Goal: Information Seeking & Learning: Find specific page/section

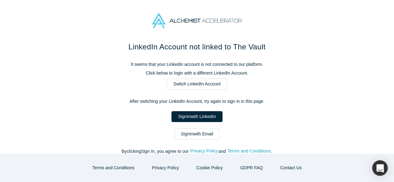
click at [198, 131] on link "Sign In with Email" at bounding box center [196, 134] width 45 height 11
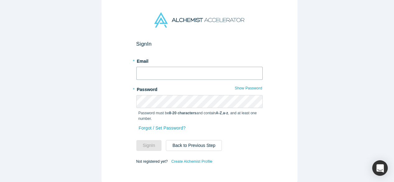
type input "mia@alchemistaccelerator.com"
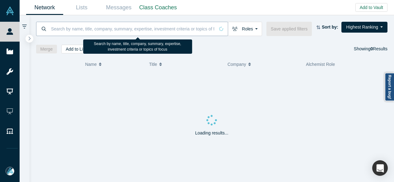
click at [91, 29] on input at bounding box center [132, 28] width 164 height 15
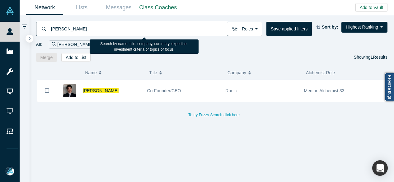
drag, startPoint x: 84, startPoint y: 29, endPoint x: 50, endPoint y: 27, distance: 33.4
click at [50, 27] on input "Dan Edelman" at bounding box center [138, 28] width 177 height 15
paste input "Ryan Young"
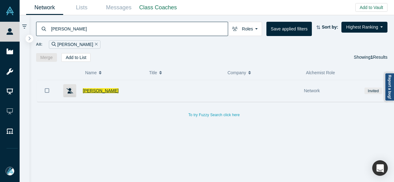
type input "Ryan Young"
click at [90, 91] on span "Ryan Young" at bounding box center [101, 90] width 36 height 5
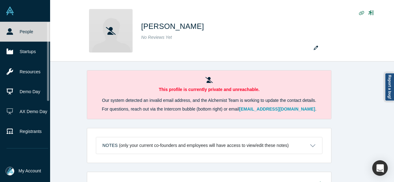
click at [14, 31] on link "People" at bounding box center [27, 32] width 55 height 20
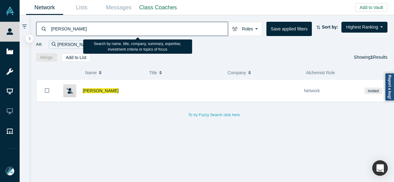
drag, startPoint x: 76, startPoint y: 30, endPoint x: 48, endPoint y: 30, distance: 27.7
click at [48, 30] on div "Ryan Young" at bounding box center [132, 29] width 192 height 14
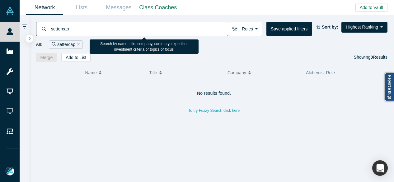
click at [62, 30] on input "settercap" at bounding box center [138, 28] width 177 height 15
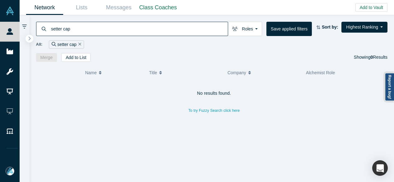
type input "setter cap"
